Goal: Task Accomplishment & Management: Complete application form

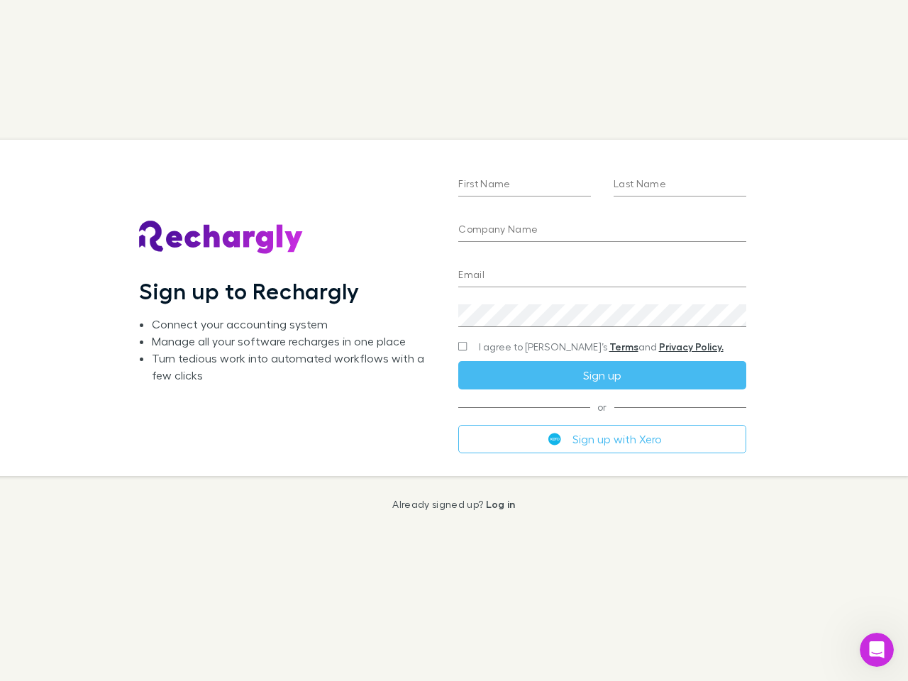
click at [454, 340] on div "First Name Last Name Company Name Email Create a password I agree to Rechargly’…" at bounding box center [602, 307] width 310 height 335
click at [524, 185] on input "First Name" at bounding box center [524, 185] width 133 height 23
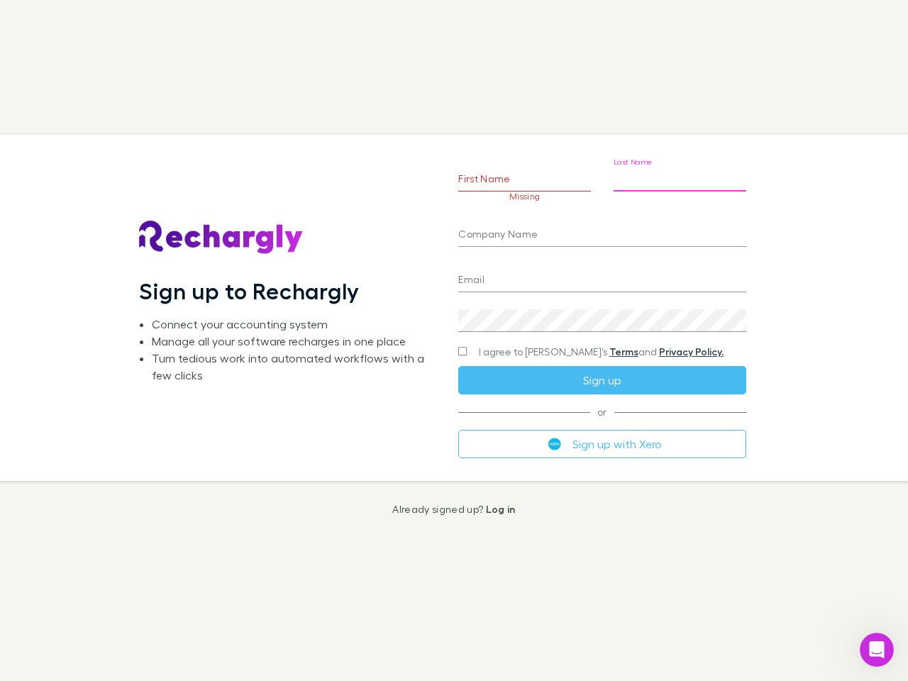
click at [679, 185] on input "Last Name" at bounding box center [679, 180] width 133 height 23
click at [601, 230] on input "Company Name" at bounding box center [601, 235] width 287 height 23
click at [601, 276] on input "Email" at bounding box center [601, 280] width 287 height 23
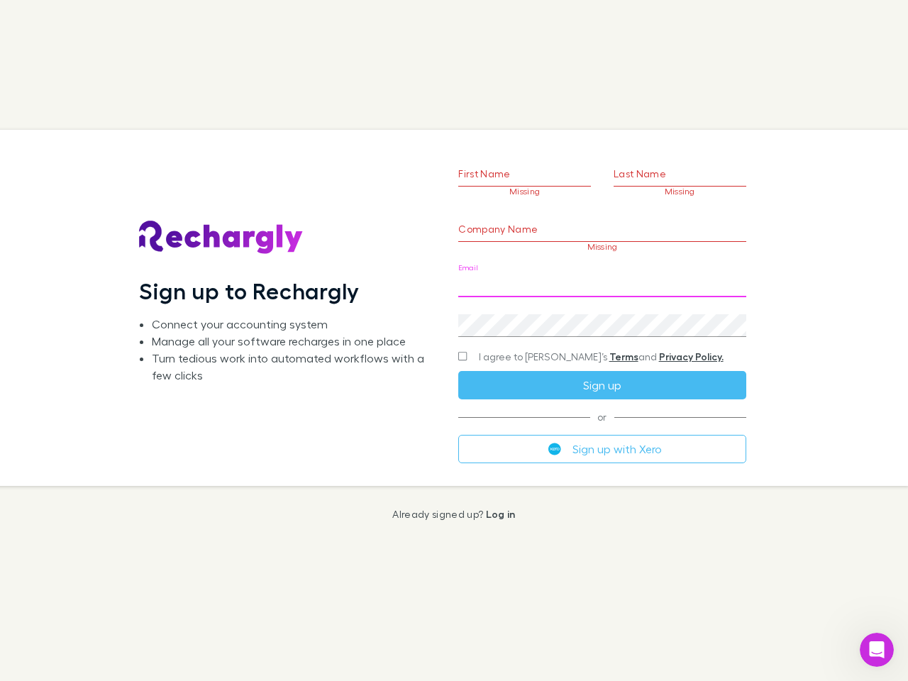
click at [601, 316] on div "Create a password" at bounding box center [601, 320] width 287 height 34
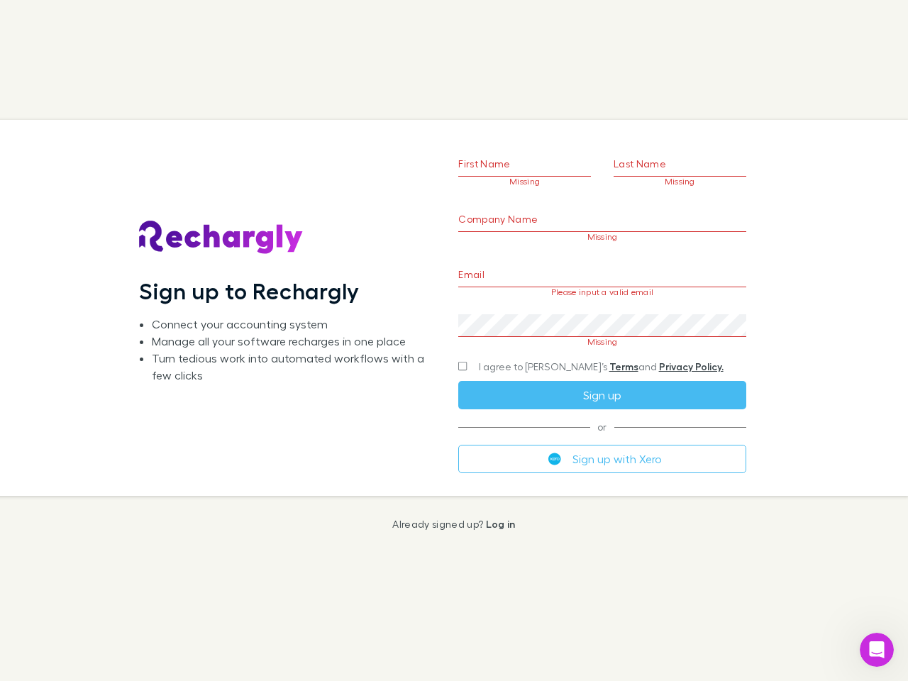
click at [574, 347] on form "First Name Missing Last Name Missing Company Name Missing Email Please input a …" at bounding box center [601, 290] width 287 height 364
